Goal: Information Seeking & Learning: Learn about a topic

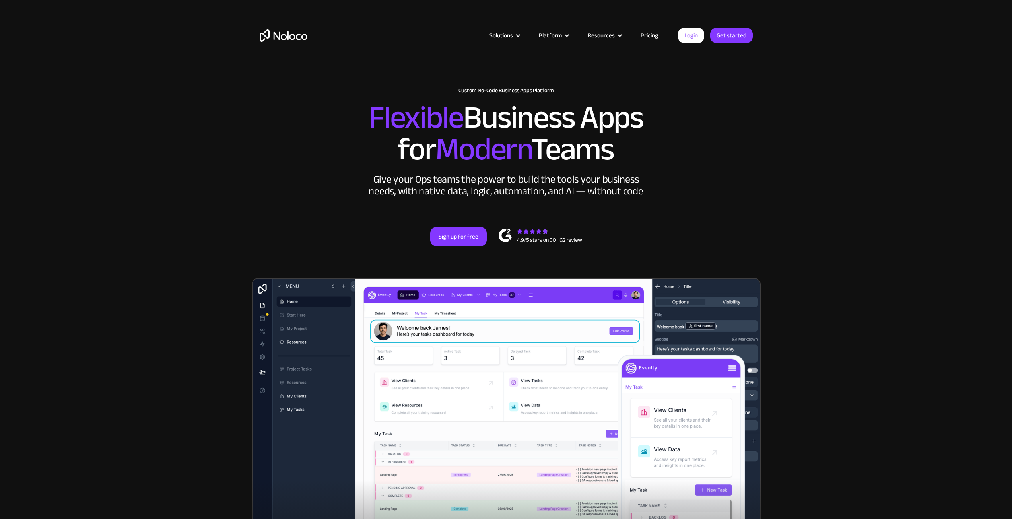
click at [648, 33] on link "Pricing" at bounding box center [649, 35] width 37 height 10
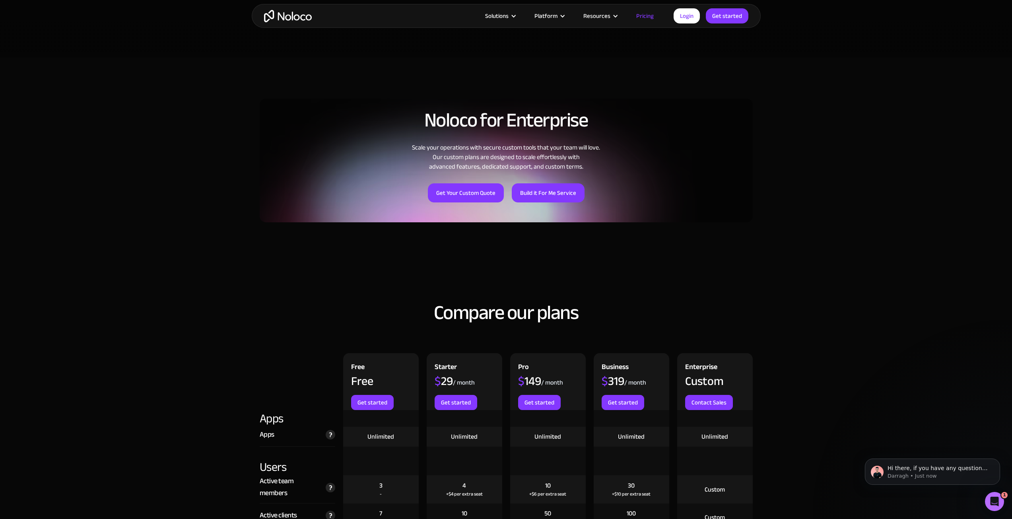
scroll to position [676, 0]
